Goal: Task Accomplishment & Management: Use online tool/utility

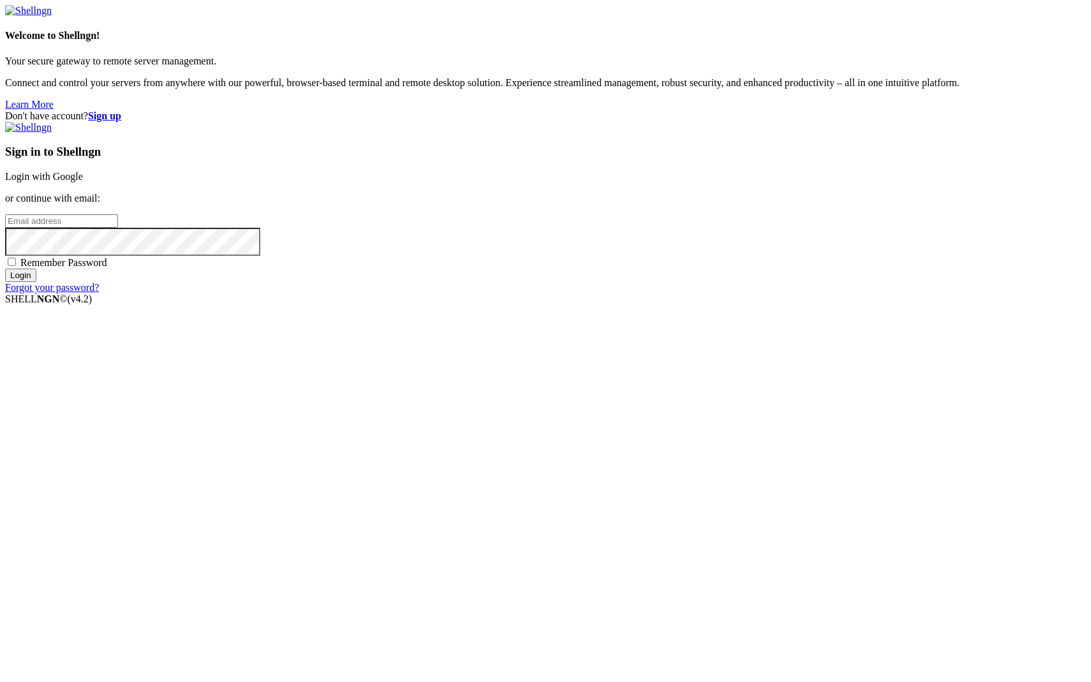
click at [83, 182] on link "Login with Google" at bounding box center [44, 176] width 78 height 11
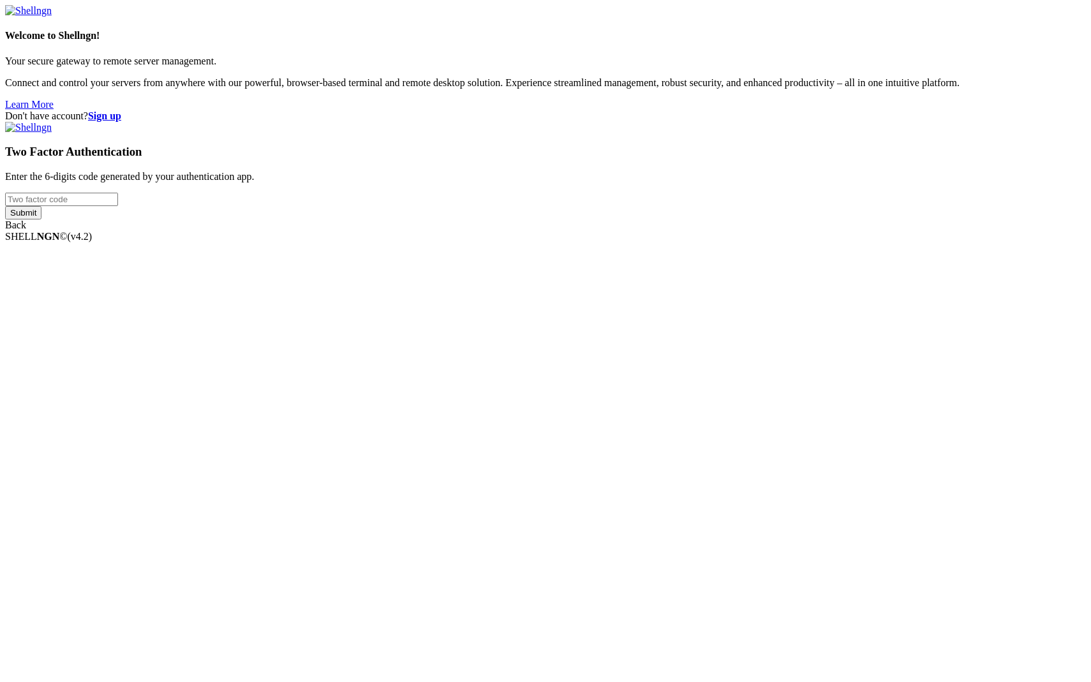
click at [118, 206] on input "number" at bounding box center [61, 199] width 113 height 13
type input "242593"
click at [41, 219] on input "Submit" at bounding box center [23, 212] width 36 height 13
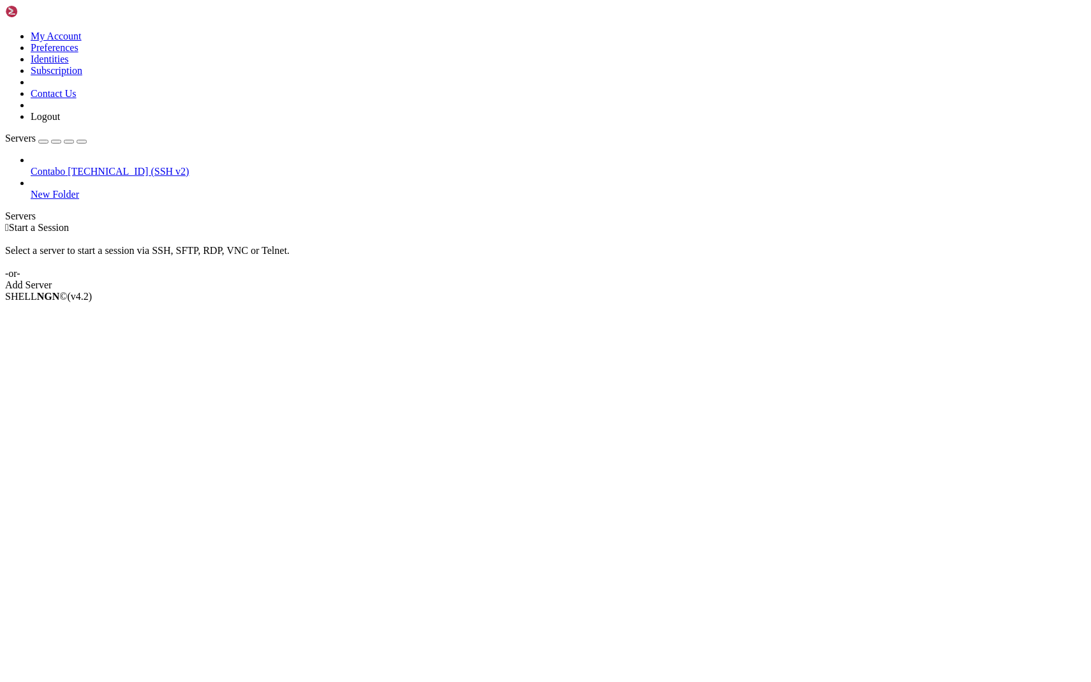
click at [648, 279] on link "Add Server" at bounding box center [545, 284] width 1081 height 11
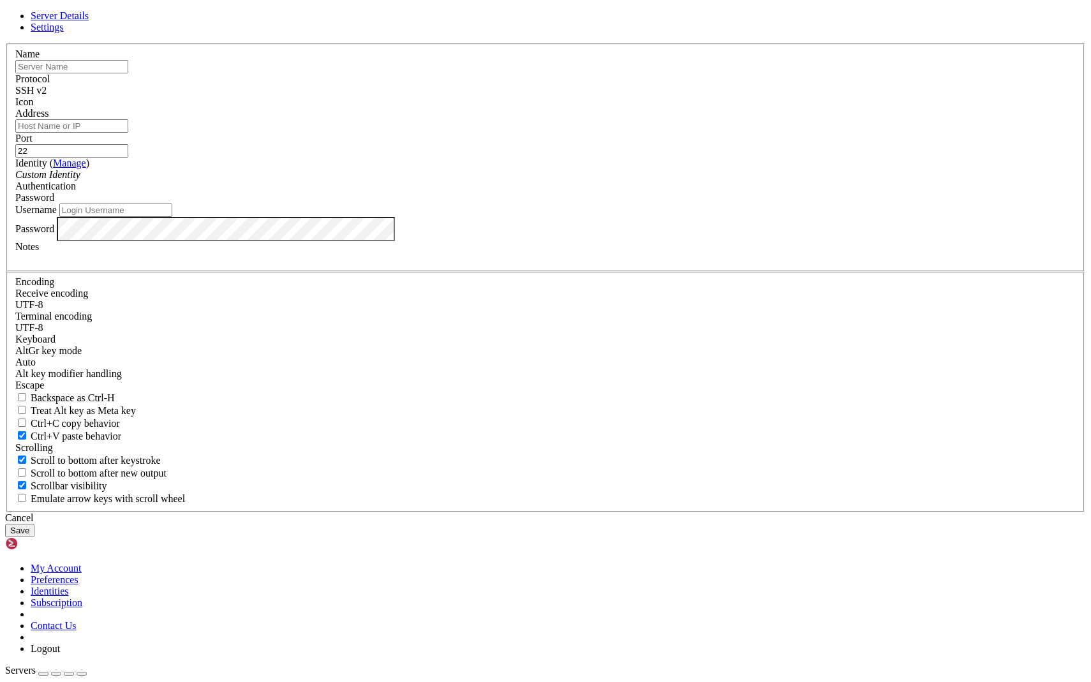
click at [449, 181] on div "Custom Identity" at bounding box center [545, 174] width 1060 height 11
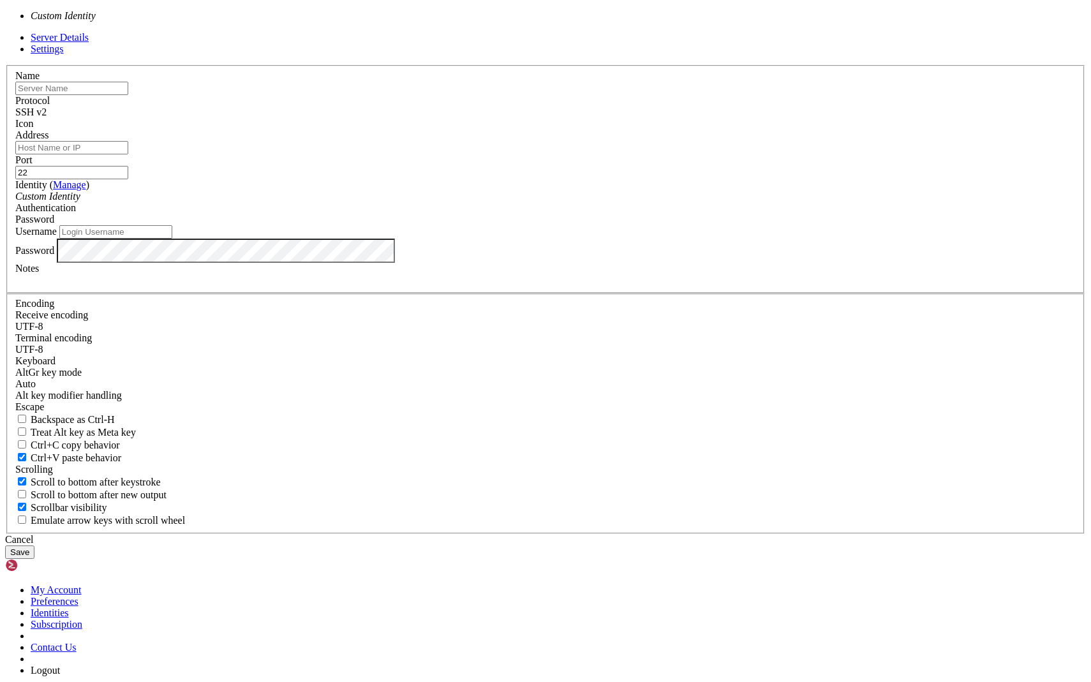
click at [128, 95] on input "text" at bounding box center [71, 88] width 113 height 13
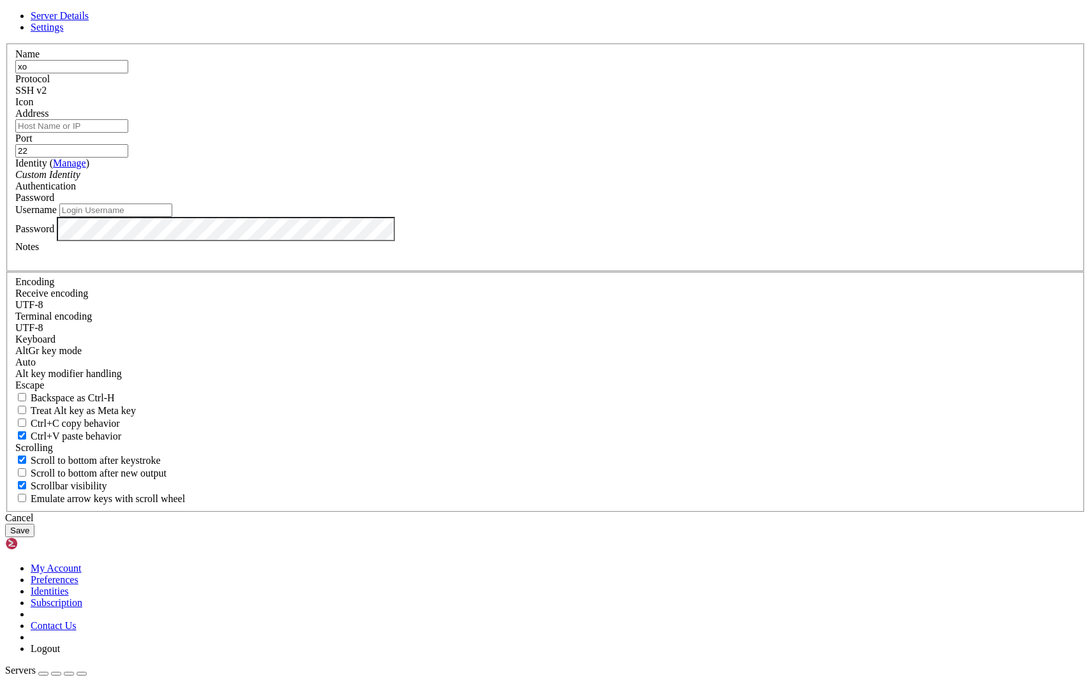
type input "x"
type input "contabo-2"
click at [128, 133] on input "Address" at bounding box center [71, 125] width 113 height 13
paste input "[TECHNICAL_ID]"
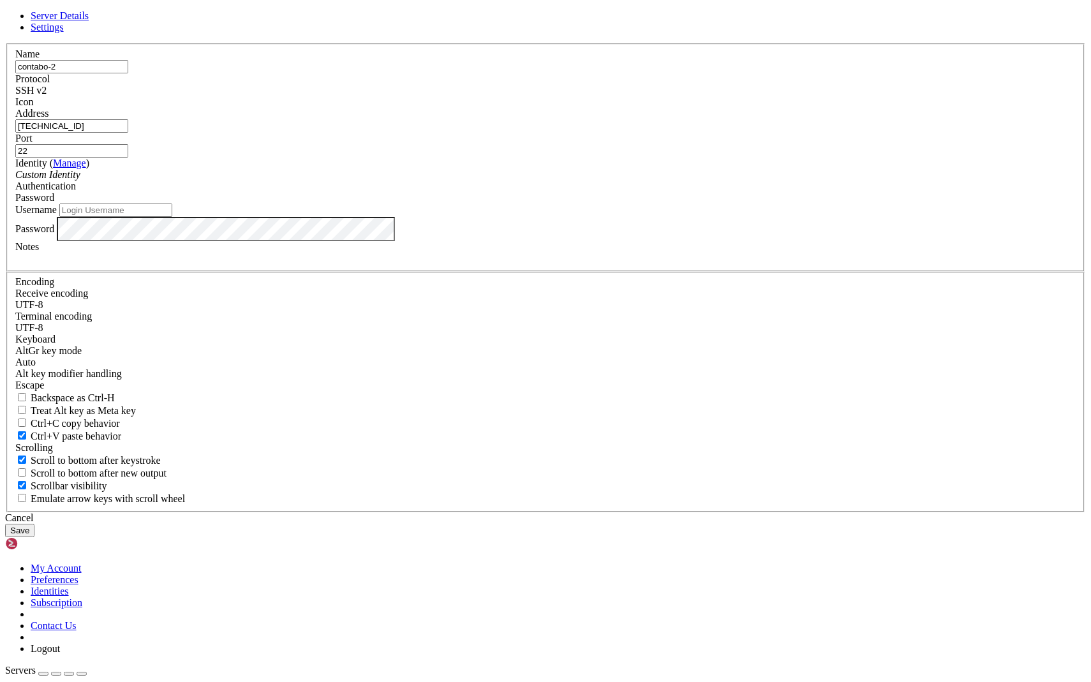
type input "[TECHNICAL_ID]"
click at [172, 217] on input "Username" at bounding box center [115, 210] width 113 height 13
type input "manasseh"
drag, startPoint x: 440, startPoint y: 367, endPoint x: 320, endPoint y: 367, distance: 120.6
click at [319, 367] on div "Server Details Settings Name contabo-2 Protocol SSH v2 Icon" at bounding box center [545, 273] width 1081 height 527
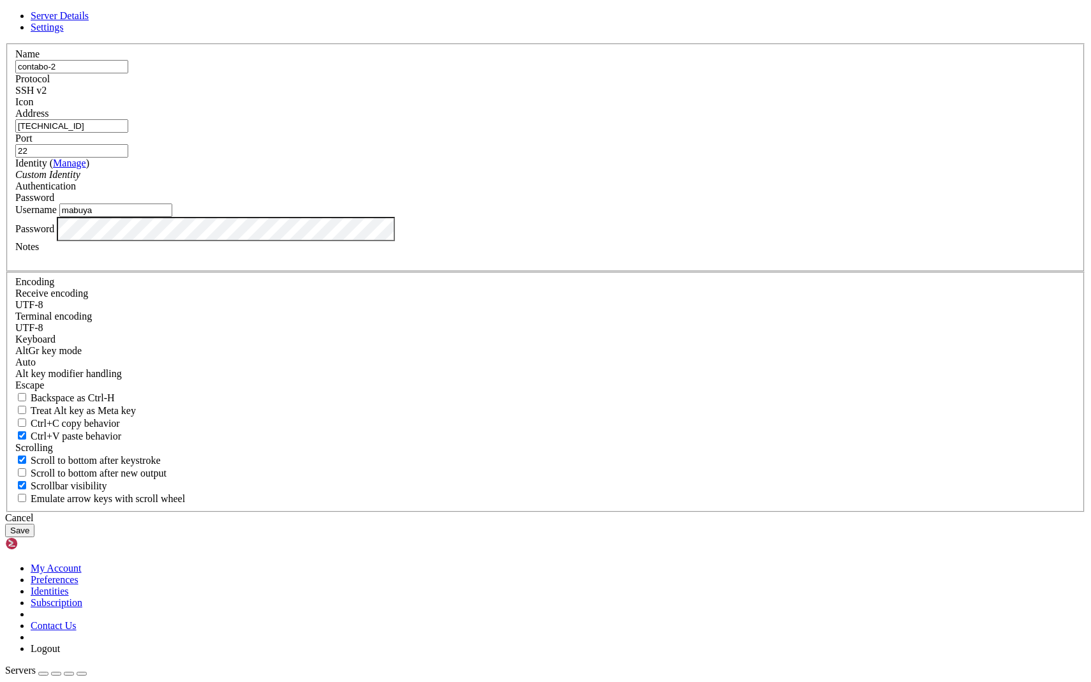
type input "mabuya"
click at [34, 524] on button "Save" at bounding box center [19, 530] width 29 height 13
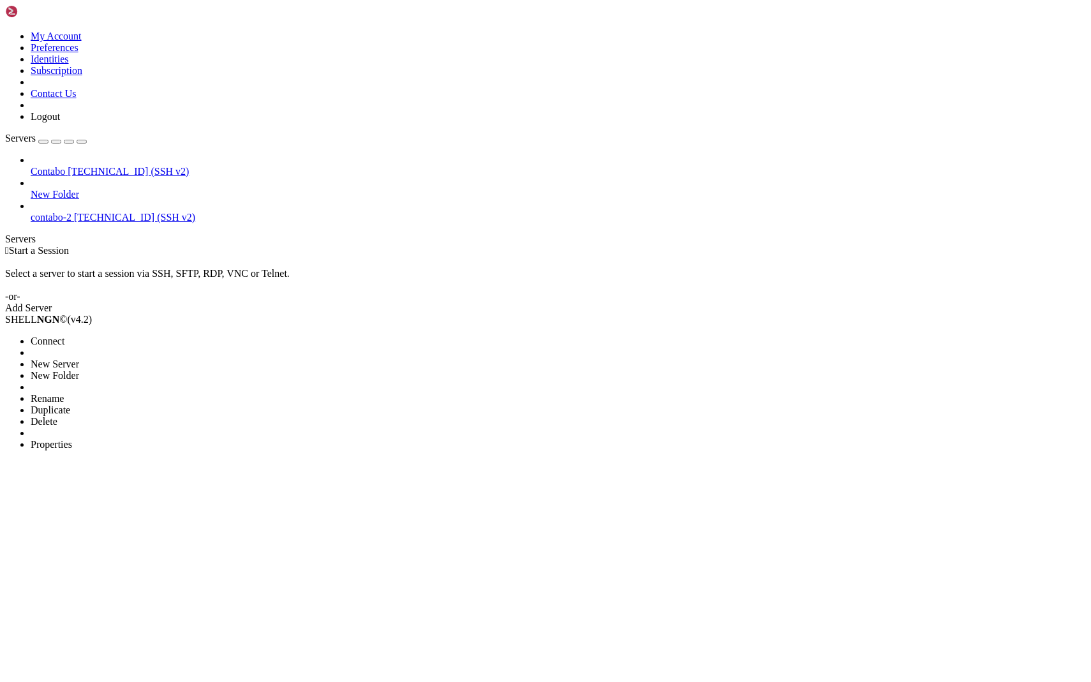
click at [57, 416] on span "Delete" at bounding box center [44, 421] width 27 height 11
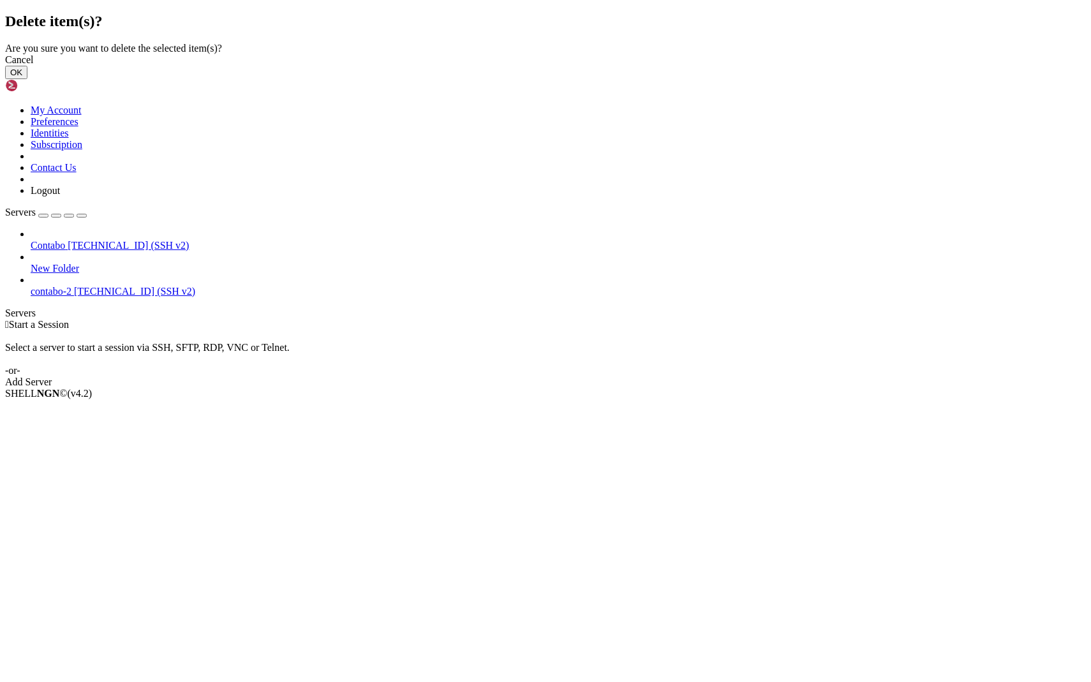
click at [27, 79] on button "OK" at bounding box center [16, 72] width 22 height 13
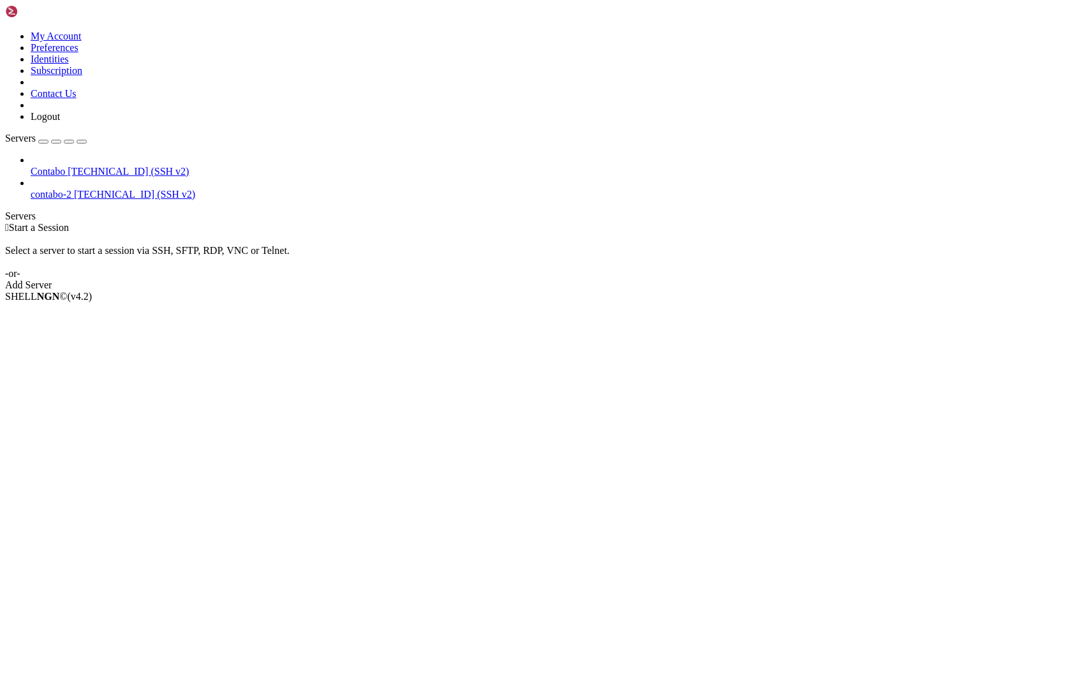
click at [74, 189] on span "[TECHNICAL_ID] (SSH v2)" at bounding box center [134, 194] width 121 height 11
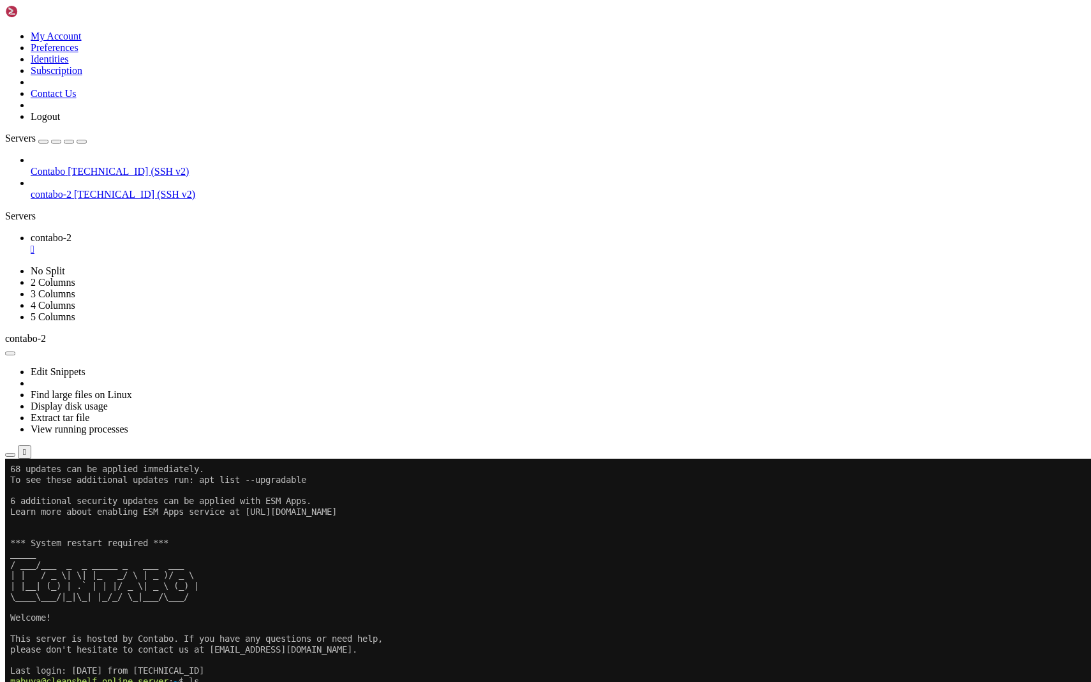
scroll to position [286, 0]
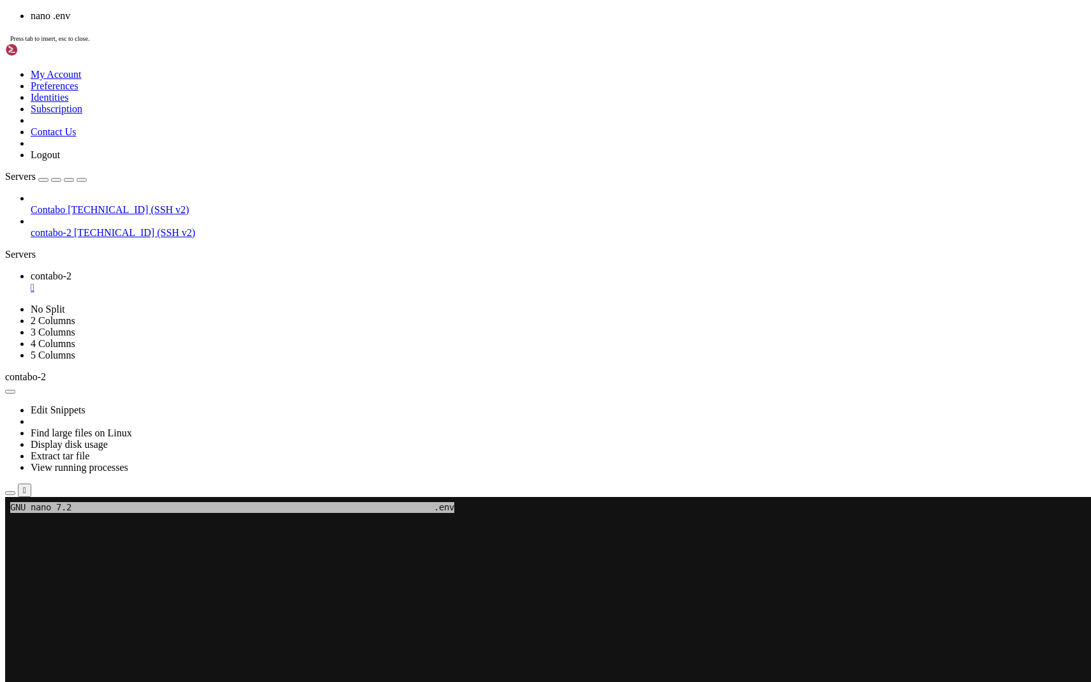
scroll to position [371, 0]
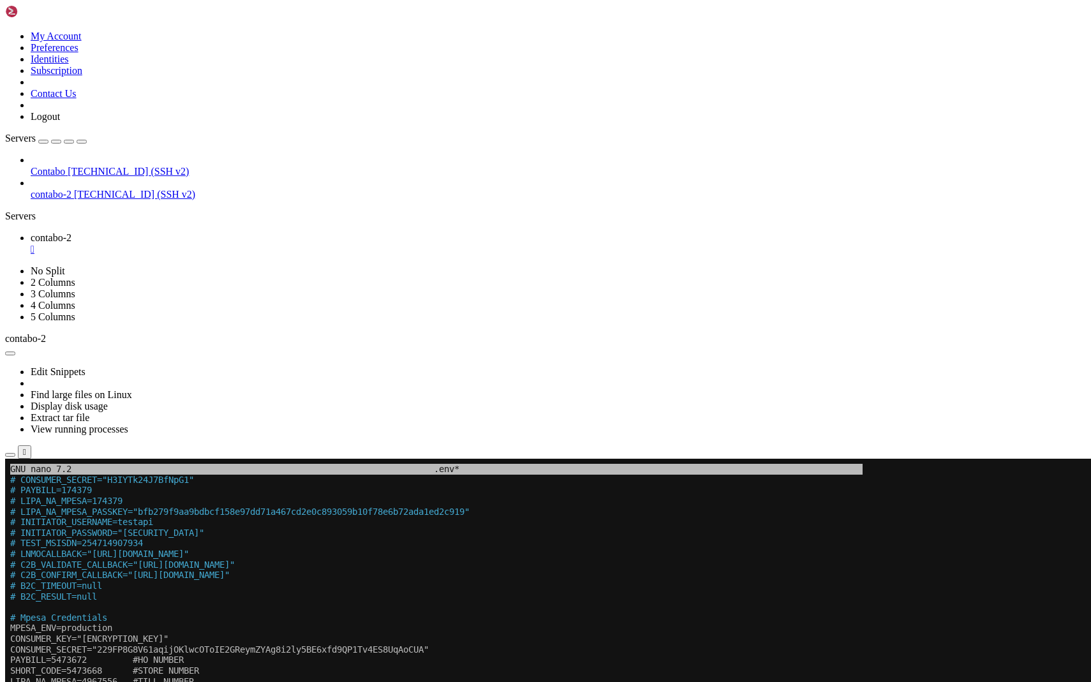
drag, startPoint x: 327, startPoint y: 856, endPoint x: 20, endPoint y: 785, distance: 314.4
copy div "# AWS_ACCESS_KEY_ID=0033e8ab091a4050000000002 # AWS_SECRET_ACCESS_KEY=K003a/Z8H…"
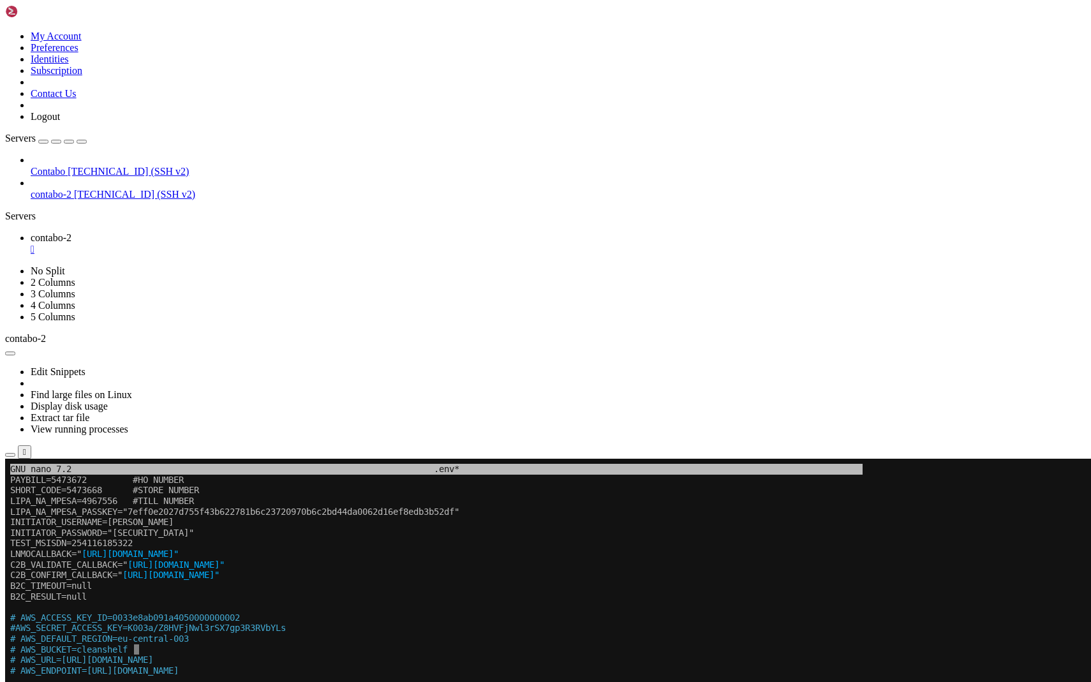
drag, startPoint x: 304, startPoint y: 743, endPoint x: 10, endPoint y: 696, distance: 297.9
copy div "AWS_ACCESS_KEY_ID=0033e8ab091a4050000000006 AWS_SECRET_ACCESS_KEY=K003dDkH2G6/R…"
drag, startPoint x: 305, startPoint y: 747, endPoint x: 10, endPoint y: 692, distance: 300.4
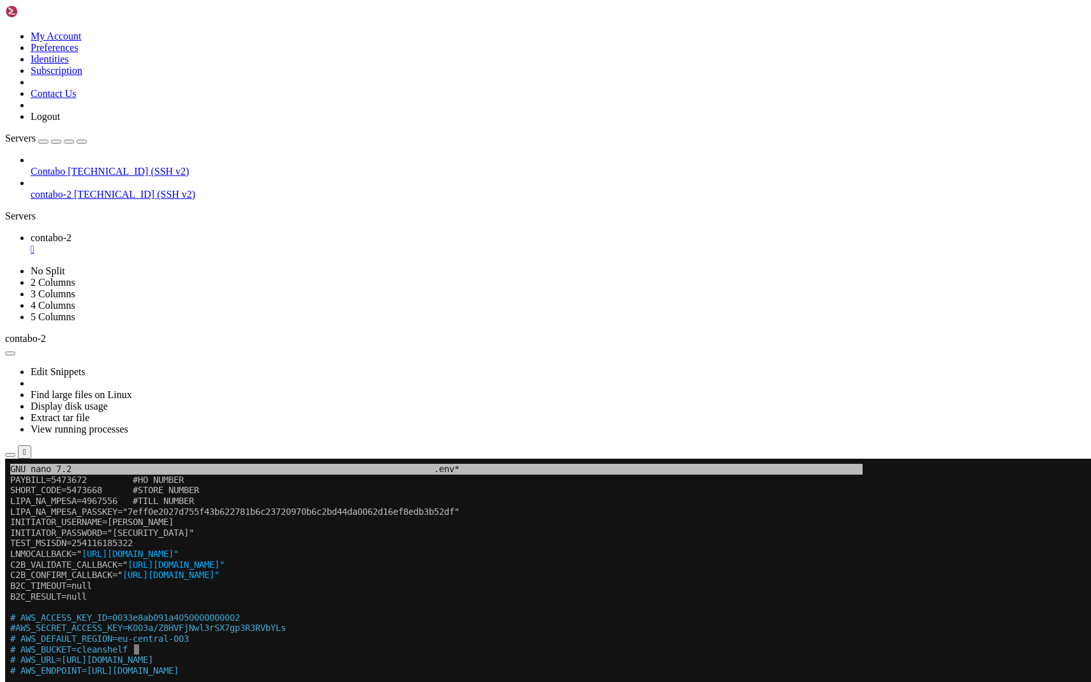
copy div "AWS_ACCESS_KEY_ID=0033e8ab091a4050000000006 AWS_SECRET_ACCESS_KEY=K003dDkH2G6/R…"
